Goal: Information Seeking & Learning: Learn about a topic

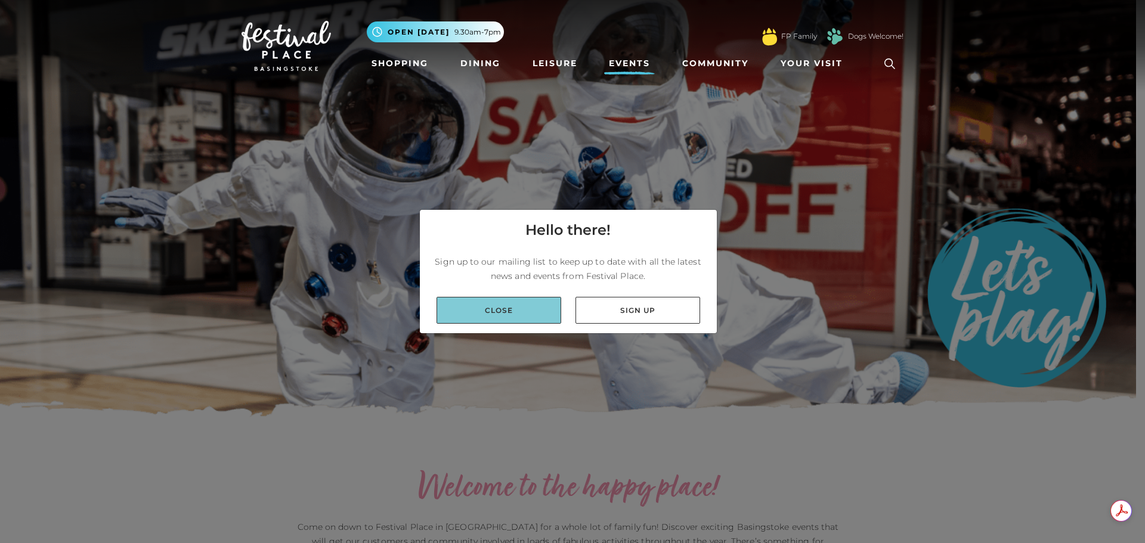
click at [512, 310] on link "Close" at bounding box center [498, 310] width 125 height 27
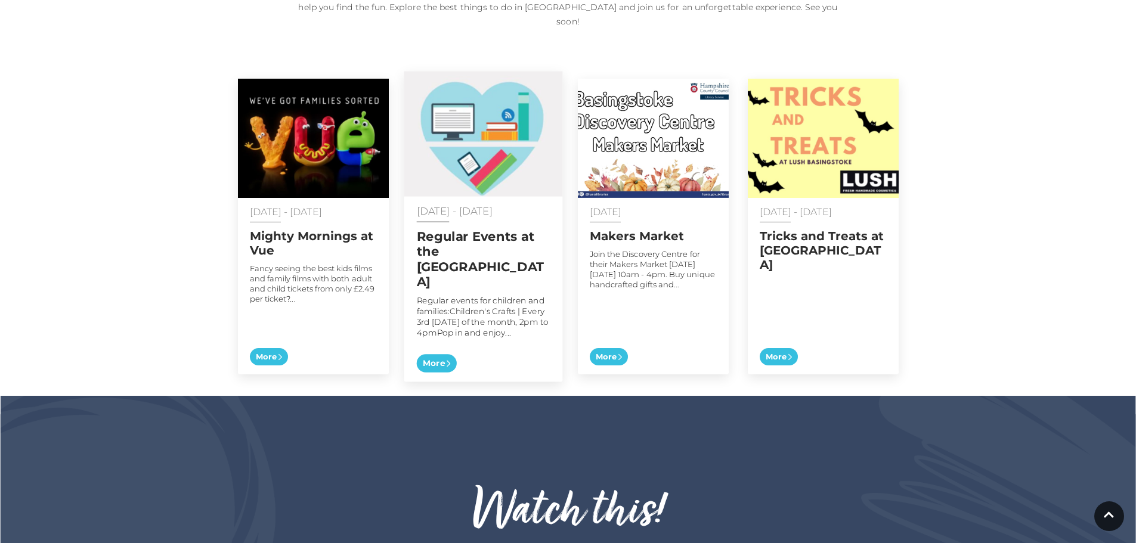
scroll to position [596, 0]
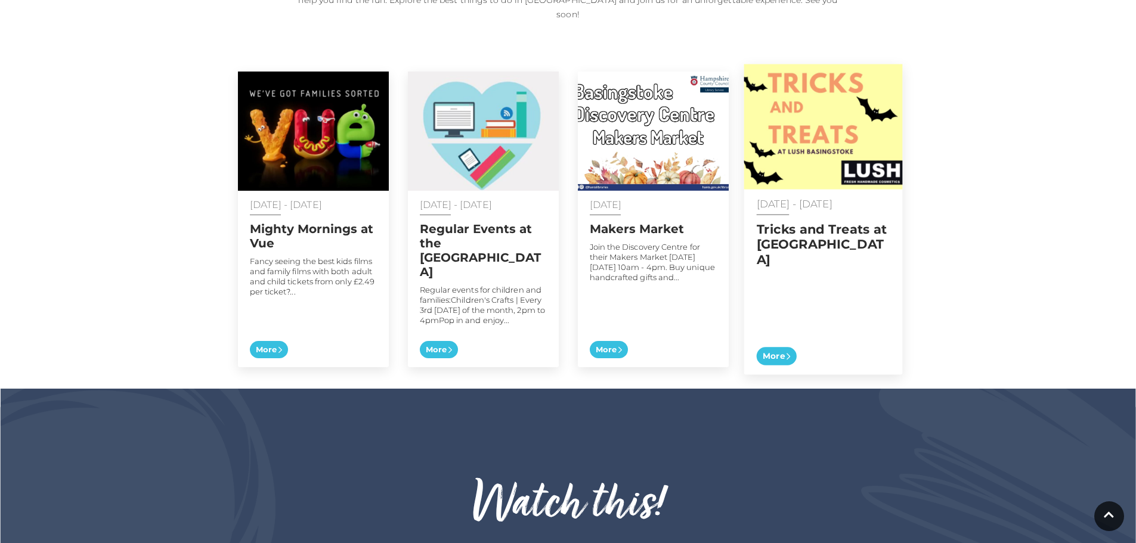
click at [808, 152] on img at bounding box center [822, 126] width 159 height 125
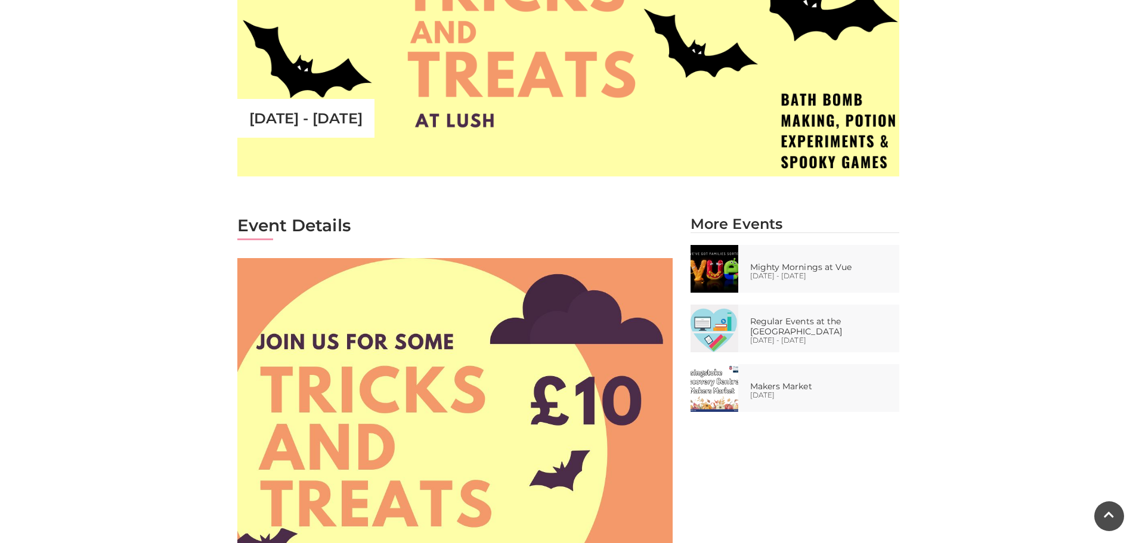
scroll to position [238, 0]
